Goal: Task Accomplishment & Management: Manage account settings

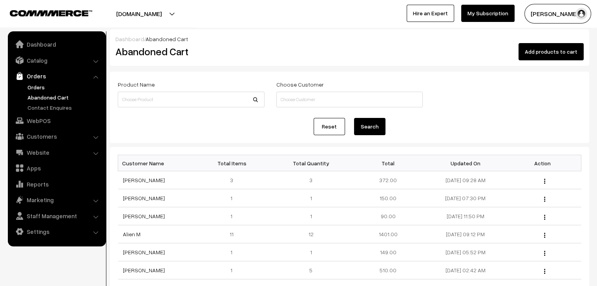
click at [33, 84] on link "Orders" at bounding box center [65, 87] width 78 height 8
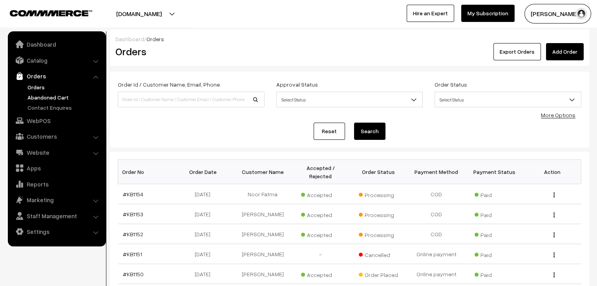
click at [72, 96] on link "Abandoned Cart" at bounding box center [65, 97] width 78 height 8
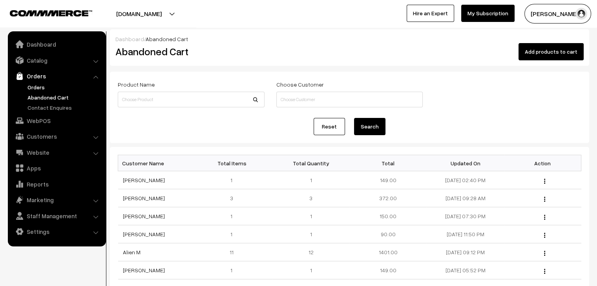
click at [39, 89] on link "Orders" at bounding box center [65, 87] width 78 height 8
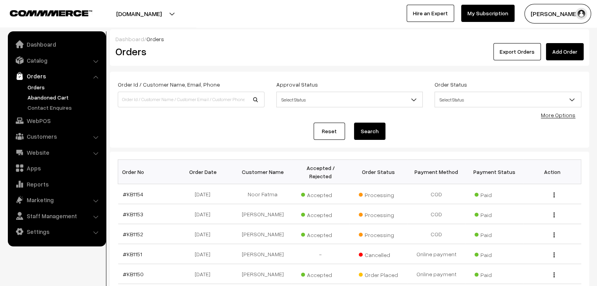
click at [43, 98] on link "Abandoned Cart" at bounding box center [65, 97] width 78 height 8
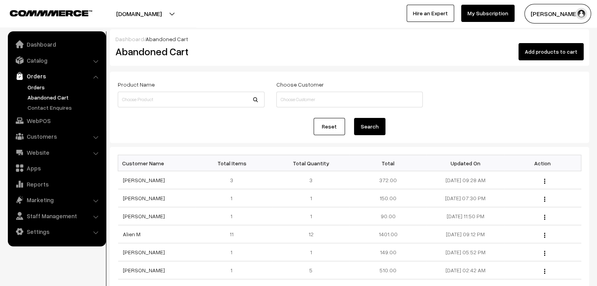
click at [37, 85] on link "Orders" at bounding box center [65, 87] width 78 height 8
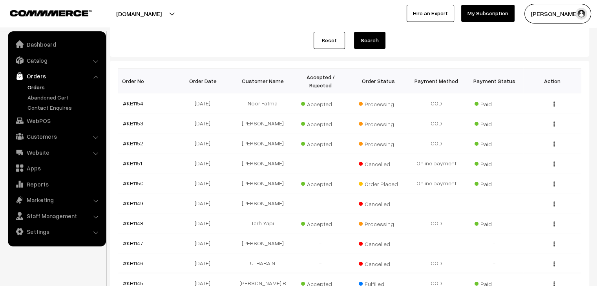
scroll to position [92, 0]
click at [134, 99] on link "#KB1154" at bounding box center [133, 102] width 20 height 7
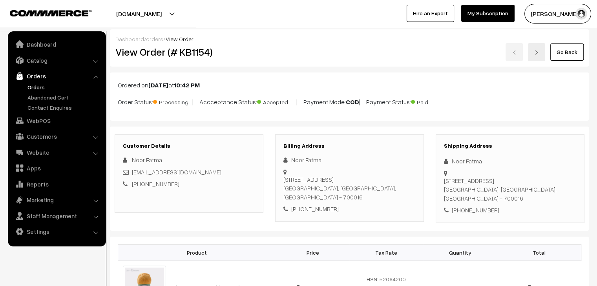
click at [36, 86] on link "Orders" at bounding box center [65, 87] width 78 height 8
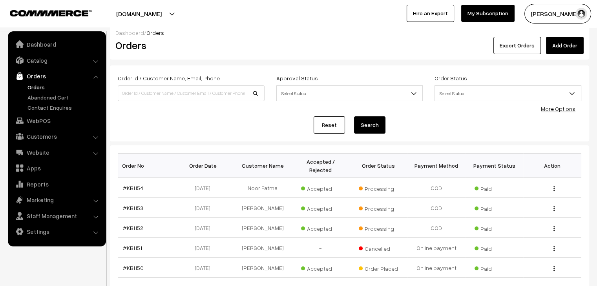
scroll to position [4, 0]
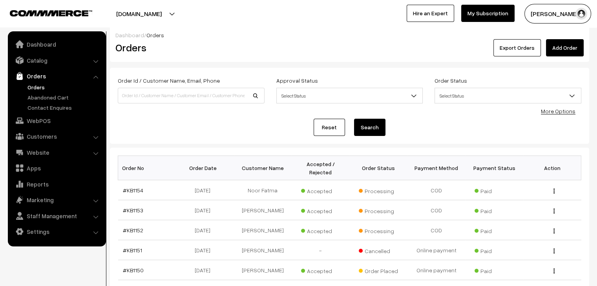
click at [33, 83] on link "Orders" at bounding box center [65, 87] width 78 height 8
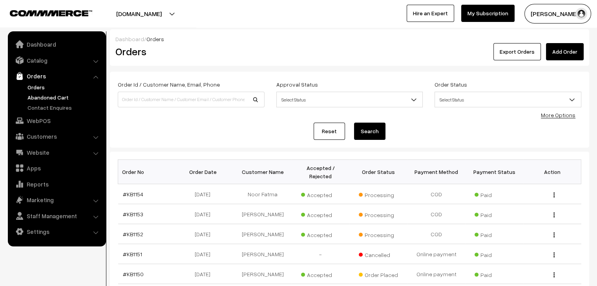
click at [67, 100] on link "Abandoned Cart" at bounding box center [65, 97] width 78 height 8
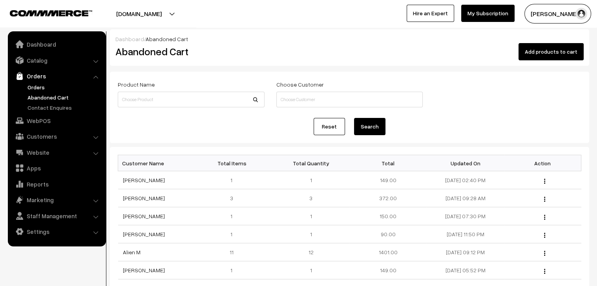
click at [36, 85] on link "Orders" at bounding box center [65, 87] width 78 height 8
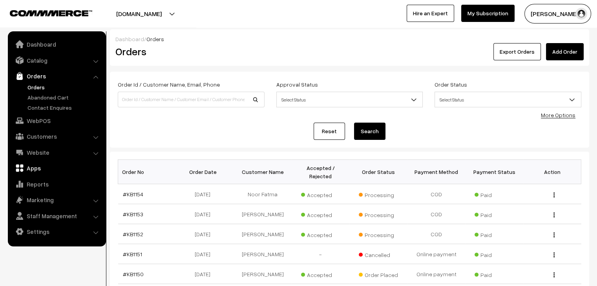
click at [39, 171] on link "Apps" at bounding box center [56, 168] width 93 height 14
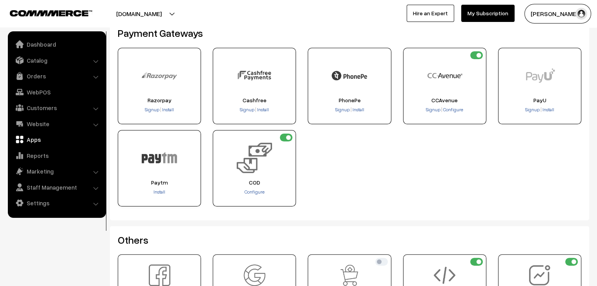
scroll to position [151, 0]
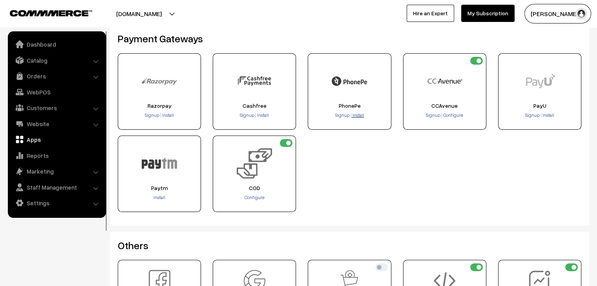
click at [356, 116] on span "Install" at bounding box center [358, 115] width 12 height 6
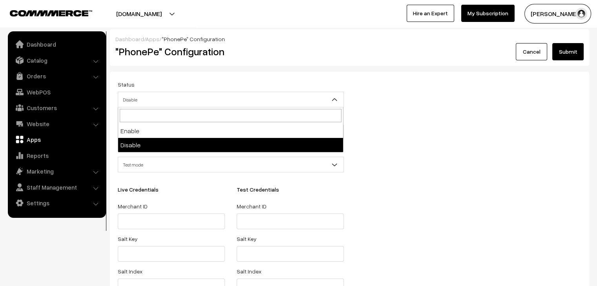
drag, startPoint x: 212, startPoint y: 102, endPoint x: 386, endPoint y: 133, distance: 177.2
click at [386, 133] on div "Status Enable Disable Disable Display Name Mode Test mode Live mode Test mode L…" at bounding box center [349, 202] width 475 height 245
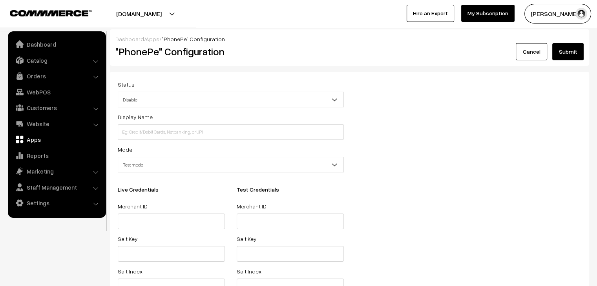
drag, startPoint x: 386, startPoint y: 133, endPoint x: 257, endPoint y: 164, distance: 132.7
click at [257, 164] on div "Status Enable Disable Disable Display Name Mode Test mode Live mode Test mode L…" at bounding box center [349, 202] width 475 height 245
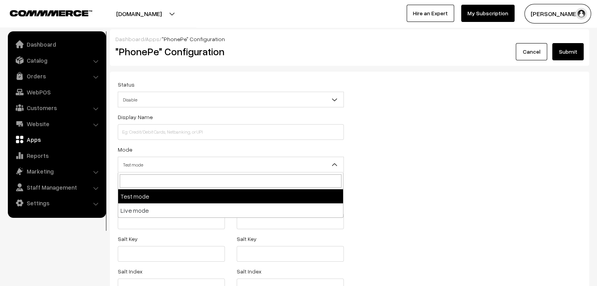
drag, startPoint x: 257, startPoint y: 164, endPoint x: 214, endPoint y: 211, distance: 64.7
select select "live"
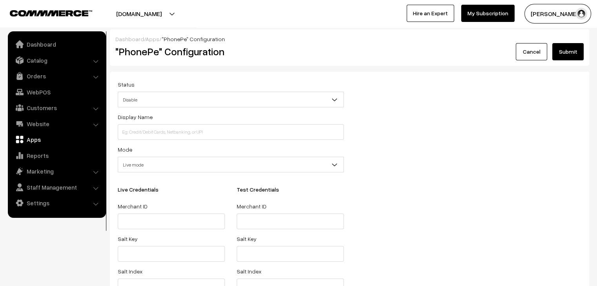
click at [214, 211] on div "Merchant ID" at bounding box center [171, 216] width 107 height 28
click at [178, 132] on input at bounding box center [231, 132] width 226 height 16
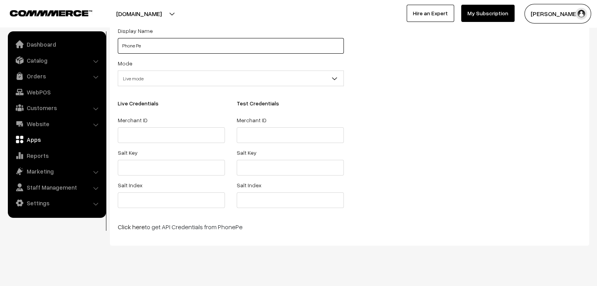
scroll to position [86, 0]
type input "Phone Pe"
click at [170, 138] on input "text" at bounding box center [171, 136] width 107 height 16
paste input "SU2509161504002788483914"
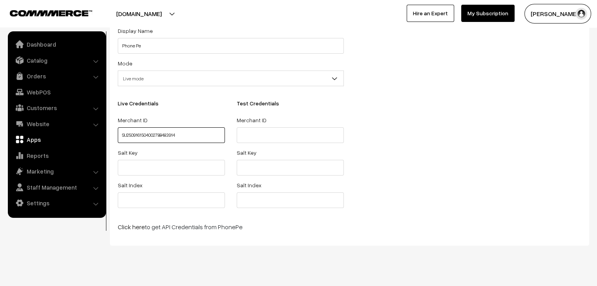
type input "SU2509161504002788483914"
click at [146, 168] on input "text" at bounding box center [171, 168] width 107 height 16
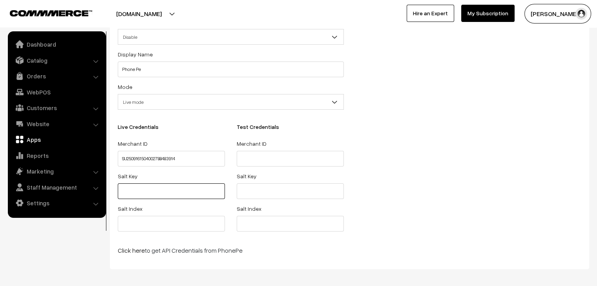
scroll to position [61, 0]
click at [121, 255] on link "Click here" at bounding box center [131, 252] width 27 height 8
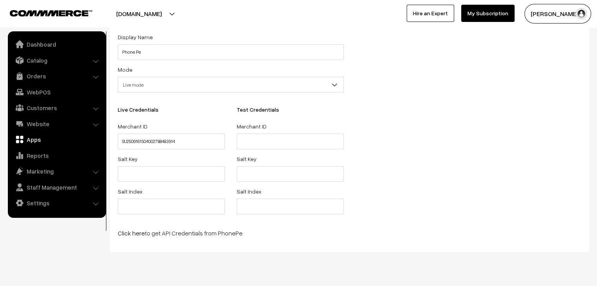
scroll to position [98, 0]
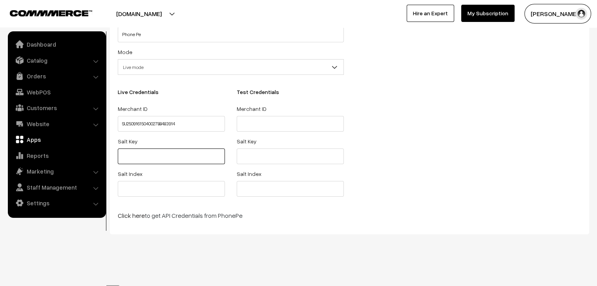
click at [139, 160] on input "text" at bounding box center [171, 157] width 107 height 16
paste input "b7a4edc5-26b4-4939-9cad-022356467c0b"
type input "b7a4edc5-26b4-4939-9cad-022356467c0b"
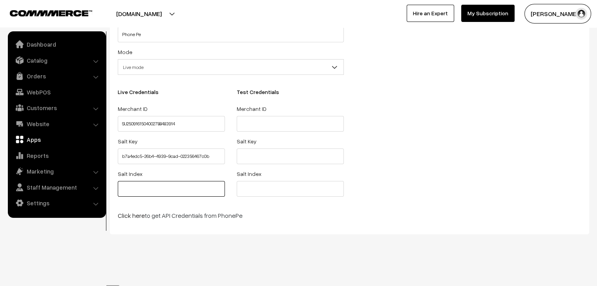
click at [143, 184] on input "text" at bounding box center [171, 189] width 107 height 16
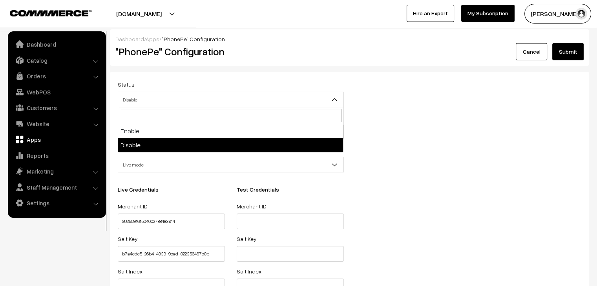
click at [301, 105] on span "Disable" at bounding box center [230, 100] width 225 height 14
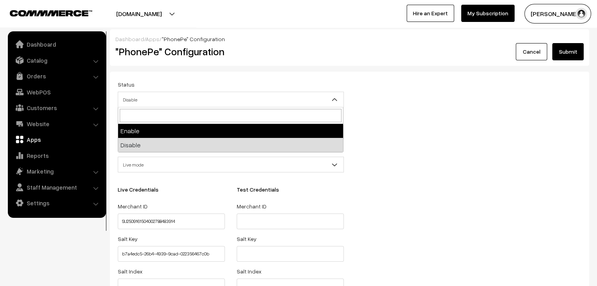
drag, startPoint x: 211, startPoint y: 103, endPoint x: 193, endPoint y: 130, distance: 32.8
select select "1"
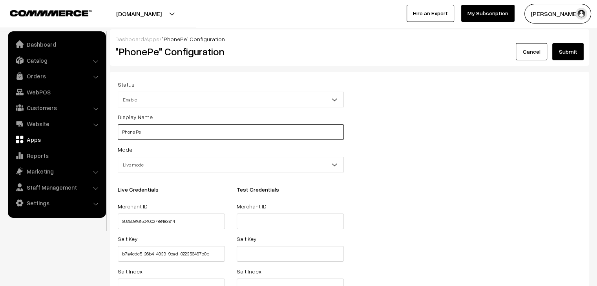
click at [193, 130] on input "Phone Pe" at bounding box center [231, 132] width 226 height 16
click at [569, 55] on button "Submit" at bounding box center [567, 51] width 31 height 17
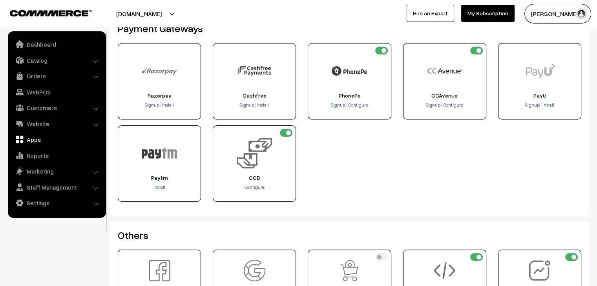
scroll to position [155, 0]
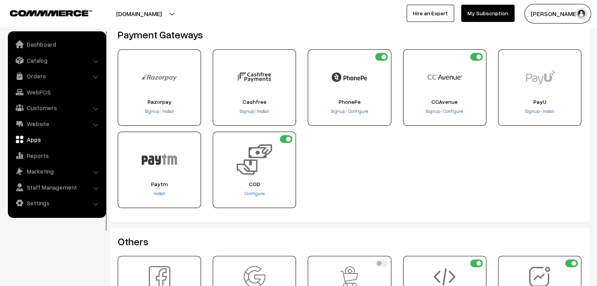
click at [352, 88] on img at bounding box center [349, 77] width 35 height 35
click at [361, 110] on span "Configure" at bounding box center [358, 111] width 20 height 6
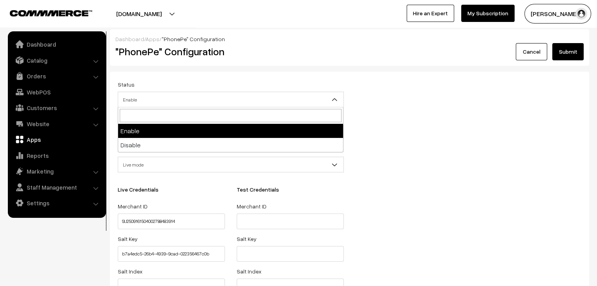
click at [188, 104] on span "Enable" at bounding box center [230, 100] width 225 height 14
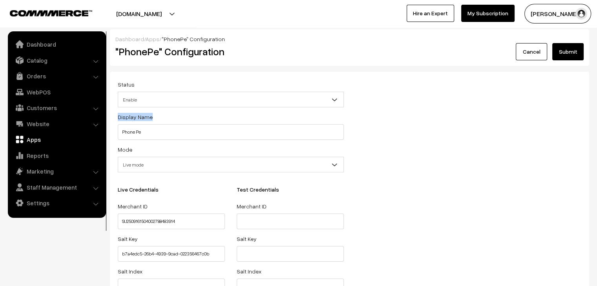
drag, startPoint x: 406, startPoint y: 120, endPoint x: 215, endPoint y: 70, distance: 197.2
click at [215, 70] on div "Dashboard / Apps / "PhonePe" Configuration "PhonePe" Configuration Cancel Submi…" at bounding box center [349, 180] width 479 height 303
click at [150, 38] on link "Apps" at bounding box center [153, 39] width 14 height 7
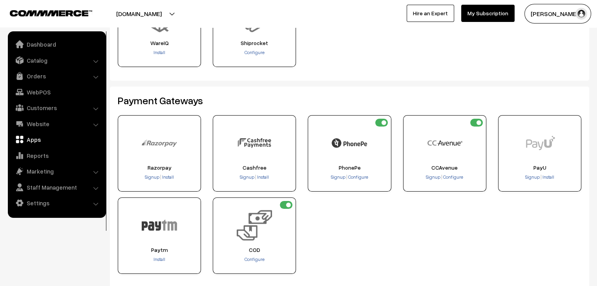
scroll to position [24, 0]
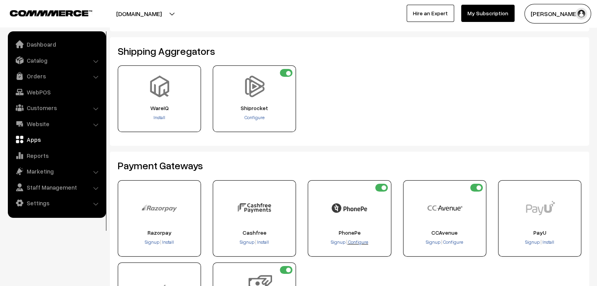
click at [360, 244] on span "Configure" at bounding box center [358, 242] width 20 height 6
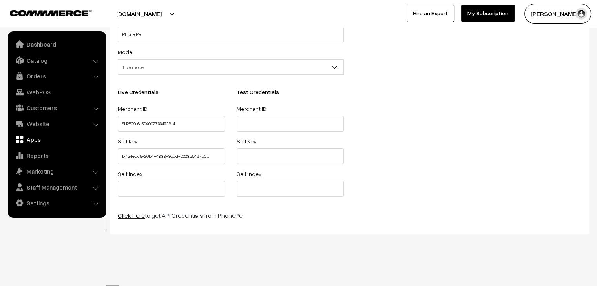
click at [129, 219] on link "Click here" at bounding box center [131, 216] width 27 height 8
click at [188, 124] on input "SU2509161504002788483914" at bounding box center [171, 124] width 107 height 16
type input "S"
click at [55, 78] on link "Orders" at bounding box center [56, 76] width 93 height 14
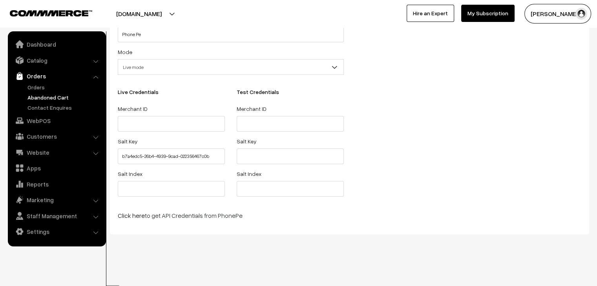
click at [42, 97] on link "Abandoned Cart" at bounding box center [65, 97] width 78 height 8
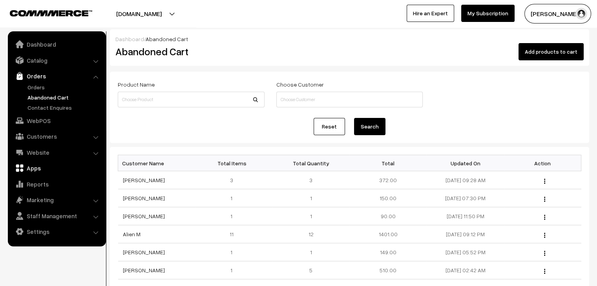
click at [43, 170] on link "Apps" at bounding box center [56, 168] width 93 height 14
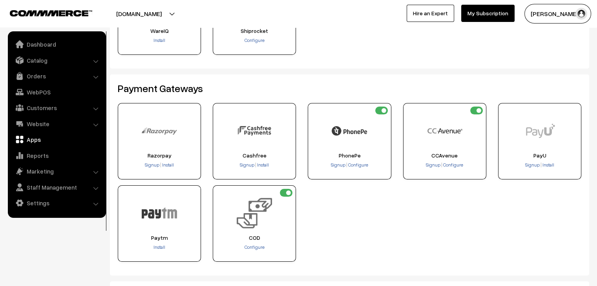
scroll to position [102, 0]
click at [343, 142] on img at bounding box center [349, 130] width 35 height 35
click at [359, 165] on span "Configure" at bounding box center [358, 165] width 20 height 6
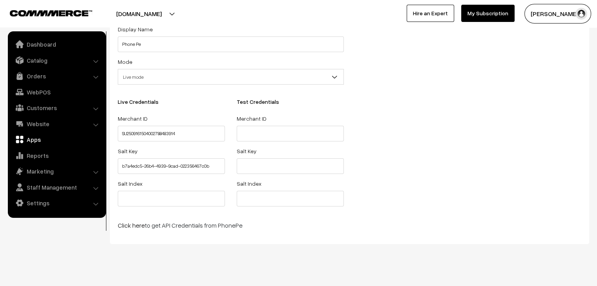
scroll to position [88, 0]
click at [138, 198] on input "text" at bounding box center [171, 199] width 107 height 16
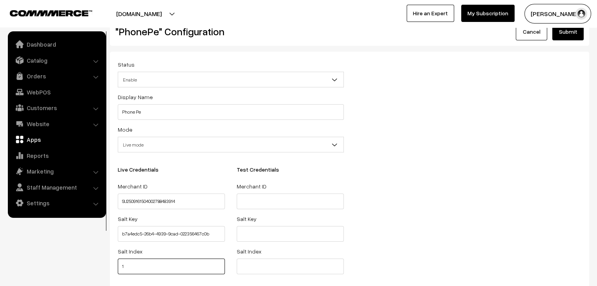
scroll to position [0, 0]
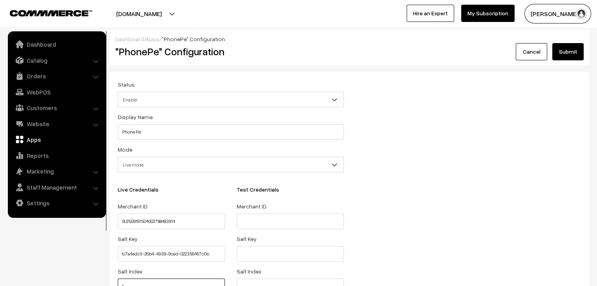
type input "1"
click at [565, 58] on button "Submit" at bounding box center [567, 51] width 31 height 17
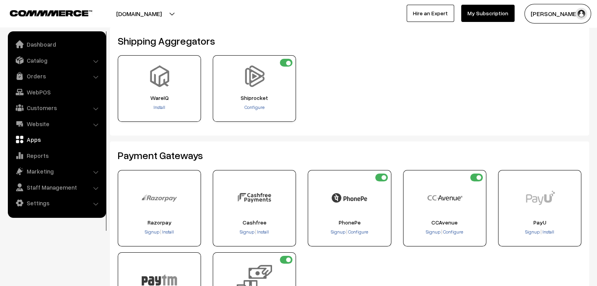
scroll to position [157, 0]
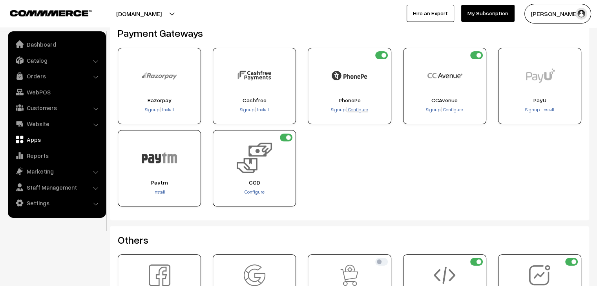
click at [361, 110] on span "Configure" at bounding box center [358, 110] width 20 height 6
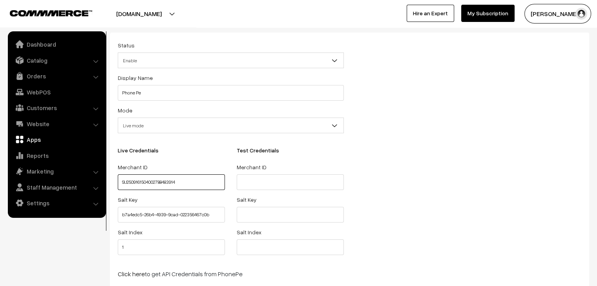
click at [190, 180] on input "SU2509161504002788483914" at bounding box center [171, 183] width 107 height 16
paste input "M23JL30LLMYQN"
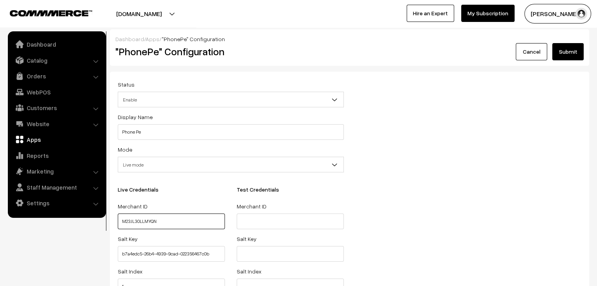
type input "M23JL30LLMYQN"
click at [561, 55] on button "Submit" at bounding box center [567, 51] width 31 height 17
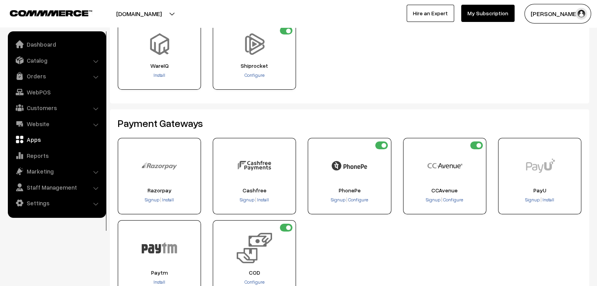
scroll to position [78, 0]
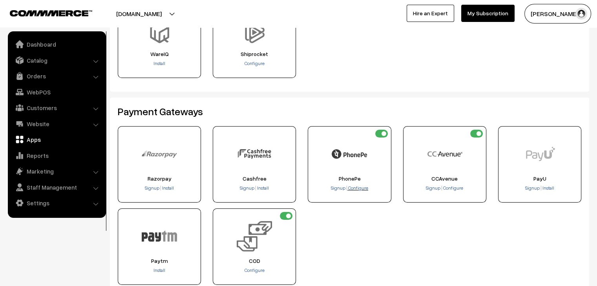
click at [358, 190] on span "Configure" at bounding box center [358, 188] width 20 height 6
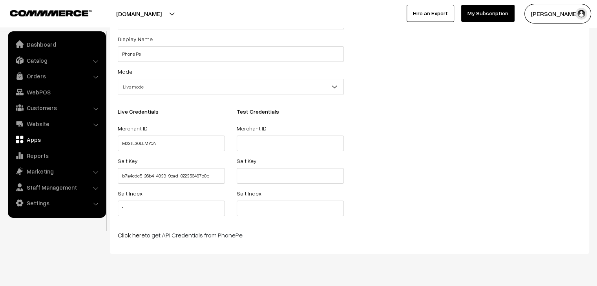
scroll to position [78, 0]
click at [160, 180] on input "b7a4edc5-26b4-4939-9cad-022356467c0b" at bounding box center [171, 176] width 107 height 16
click at [135, 239] on link "Click here" at bounding box center [131, 235] width 27 height 8
click at [160, 143] on input "M23JL30LLMYQN" at bounding box center [171, 143] width 107 height 16
click at [219, 181] on input "b7a4edc5-26b4-4939-9cad-022356467c0b" at bounding box center [171, 176] width 107 height 16
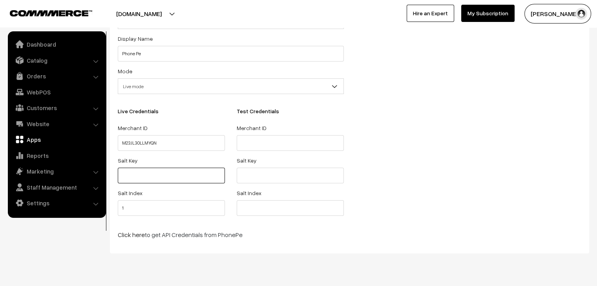
paste input "SU2509161504002788483914"
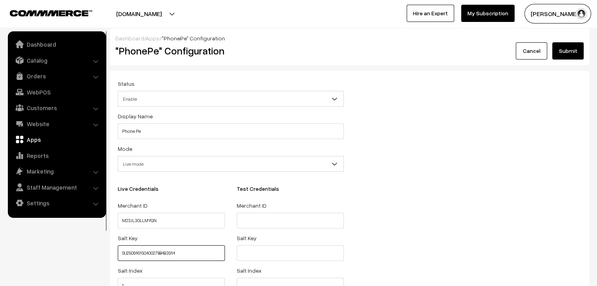
scroll to position [0, 0]
type input "SU2509161504002788483914"
click at [578, 55] on button "Submit" at bounding box center [567, 51] width 31 height 17
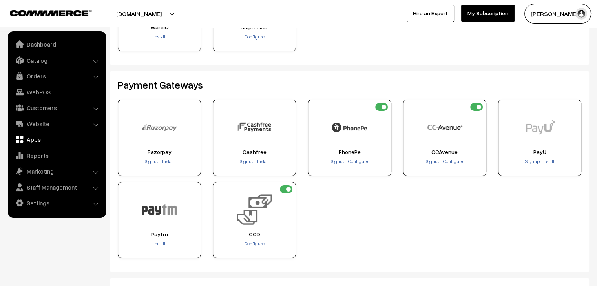
scroll to position [118, 0]
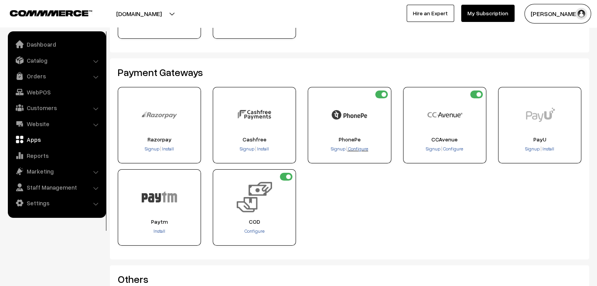
click at [353, 151] on span "Configure" at bounding box center [358, 149] width 20 height 6
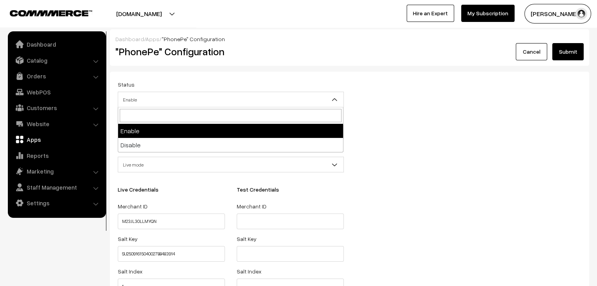
click at [162, 104] on span "Enable" at bounding box center [230, 100] width 225 height 14
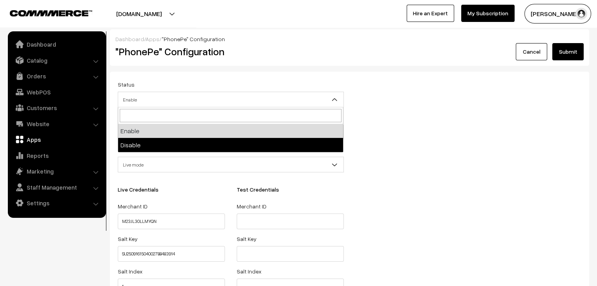
drag, startPoint x: 155, startPoint y: 148, endPoint x: 196, endPoint y: 123, distance: 47.9
select select "0"
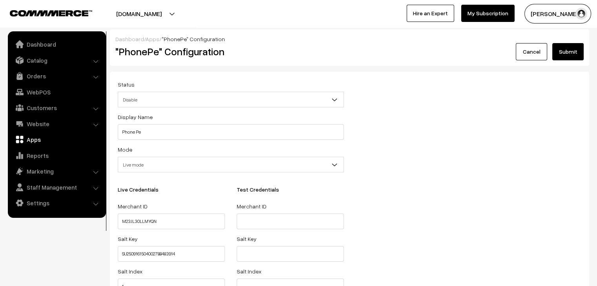
click at [562, 51] on button "Submit" at bounding box center [567, 51] width 31 height 17
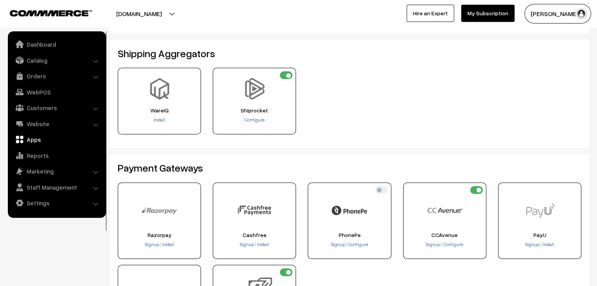
scroll to position [78, 0]
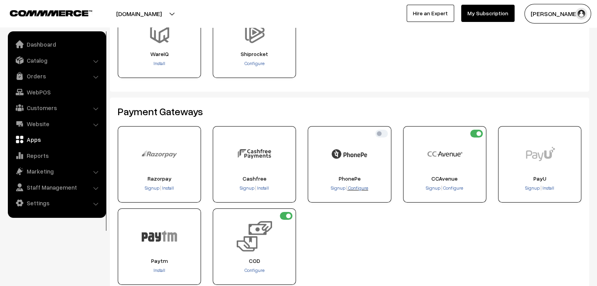
click at [360, 187] on span "Configure" at bounding box center [358, 188] width 20 height 6
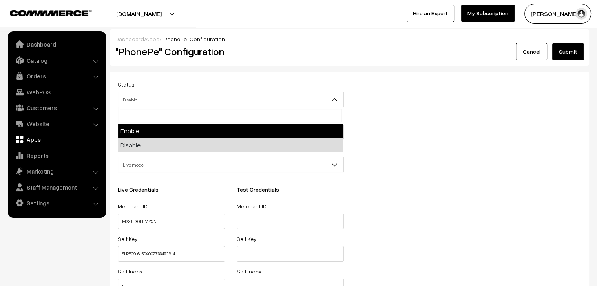
select select "1"
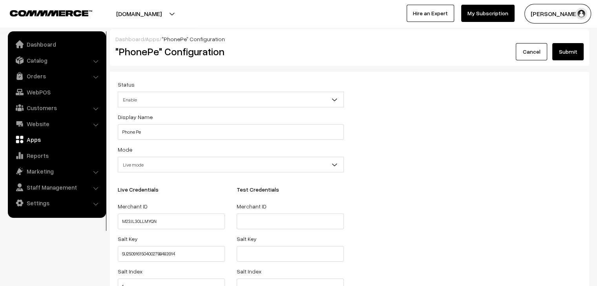
click at [557, 52] on button "Submit" at bounding box center [567, 51] width 31 height 17
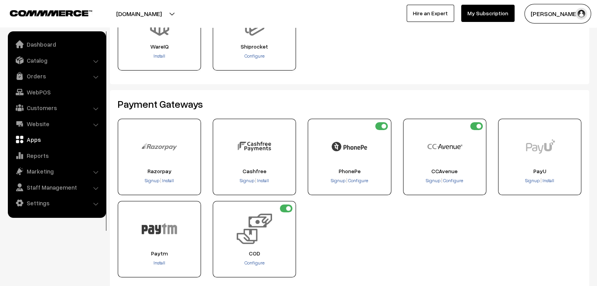
scroll to position [78, 0]
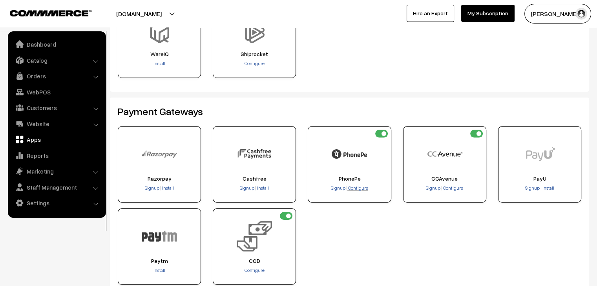
click at [353, 188] on span "Configure" at bounding box center [358, 188] width 20 height 6
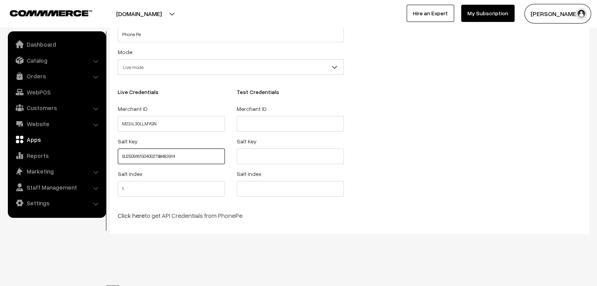
click at [199, 155] on input "SU2509161504002788483914" at bounding box center [171, 157] width 107 height 16
paste input "b7a4edc5-26b4-4939-9cad-022356467c0b"
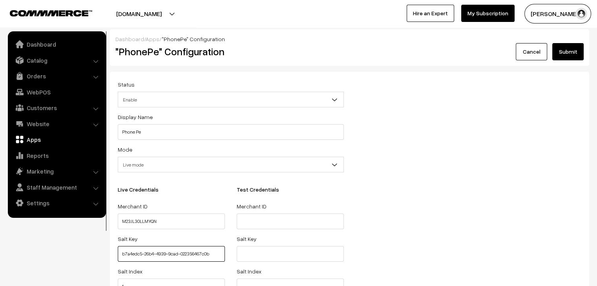
type input "b7a4edc5-26b4-4939-9cad-022356467c0b"
click at [561, 47] on button "Submit" at bounding box center [567, 51] width 31 height 17
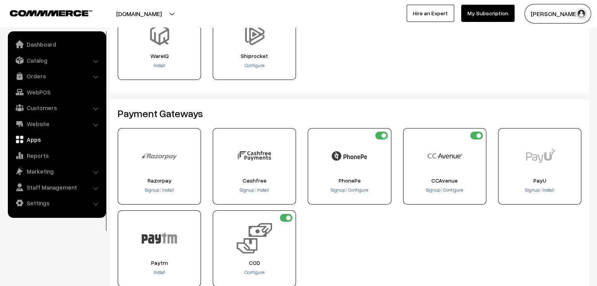
scroll to position [78, 0]
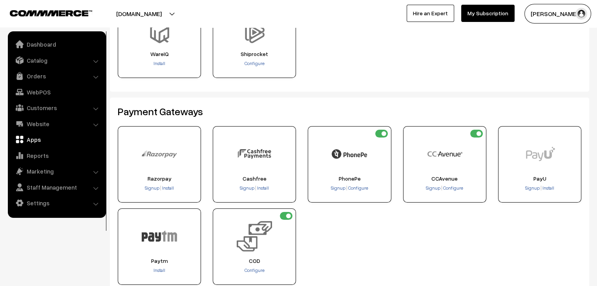
click at [384, 133] on input "checkbox" at bounding box center [381, 134] width 13 height 8
checkbox input "false"
click at [352, 187] on span "Configure" at bounding box center [358, 188] width 20 height 6
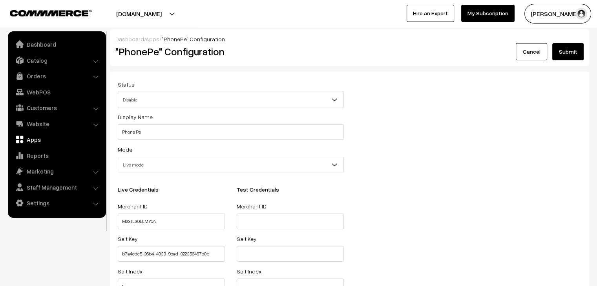
click at [569, 58] on button "Submit" at bounding box center [567, 51] width 31 height 17
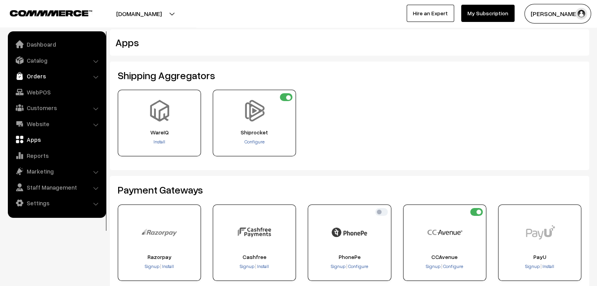
click at [42, 81] on link "Orders" at bounding box center [56, 76] width 93 height 14
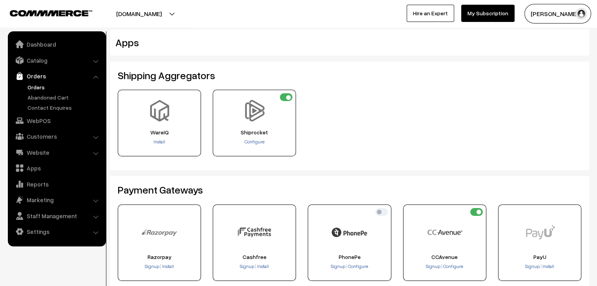
click at [36, 91] on ul "Orders" at bounding box center [57, 97] width 94 height 29
click at [36, 91] on link "Orders" at bounding box center [65, 87] width 78 height 8
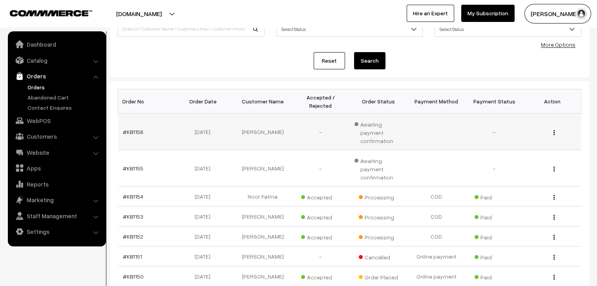
scroll to position [78, 0]
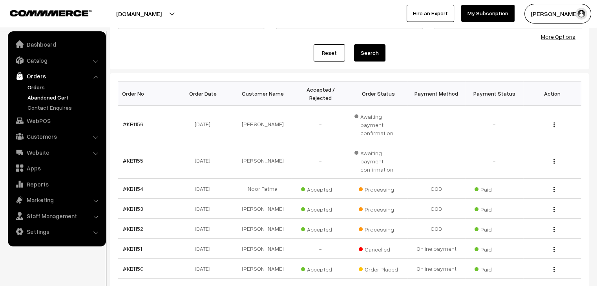
click at [40, 100] on link "Abandoned Cart" at bounding box center [65, 97] width 78 height 8
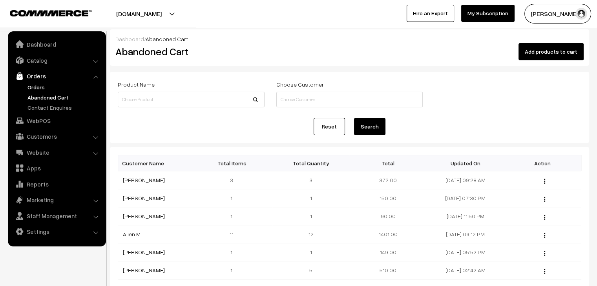
click at [31, 87] on link "Orders" at bounding box center [65, 87] width 78 height 8
